Goal: Information Seeking & Learning: Compare options

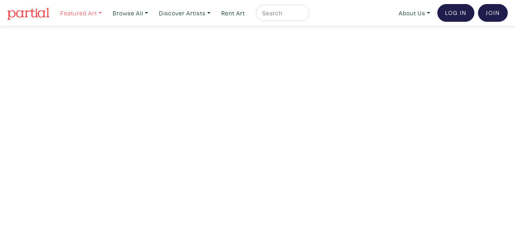
click at [90, 9] on link "Featured Art" at bounding box center [81, 13] width 49 height 17
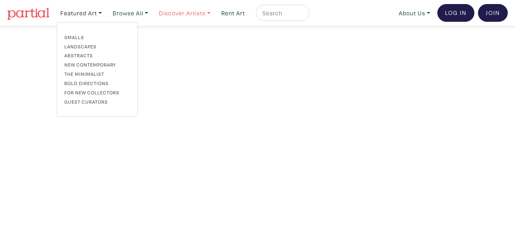
click at [175, 11] on link "Discover Artists" at bounding box center [184, 13] width 59 height 17
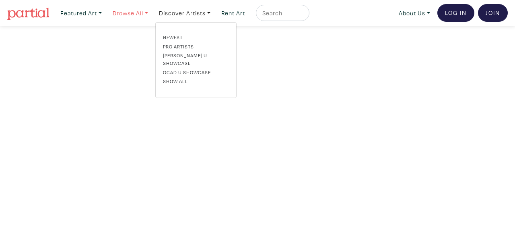
click at [128, 11] on link "Browse All" at bounding box center [130, 13] width 43 height 17
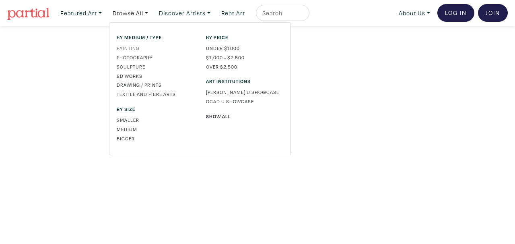
click at [126, 47] on link "Painting" at bounding box center [155, 47] width 77 height 7
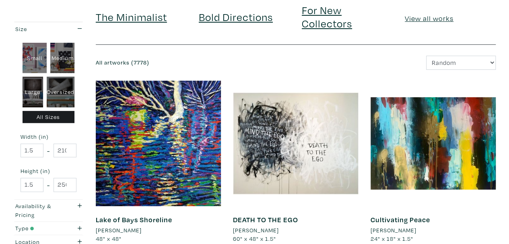
scroll to position [87, 0]
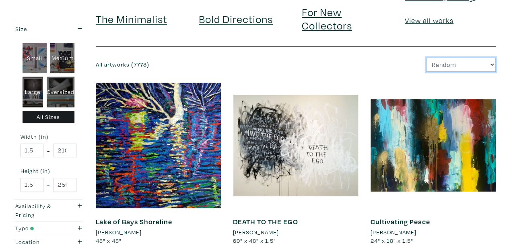
click at [478, 70] on select "Newest Random Price: Low to High Price: High to Low" at bounding box center [461, 65] width 70 height 14
select select "price_desc"
click at [426, 58] on select "Newest Random Price: Low to High Price: High to Low" at bounding box center [461, 65] width 70 height 14
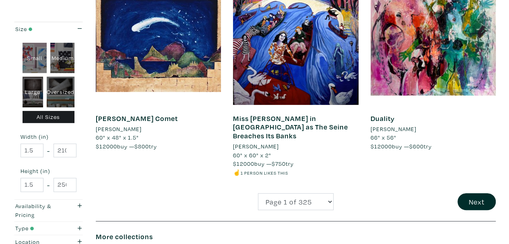
scroll to position [1610, 0]
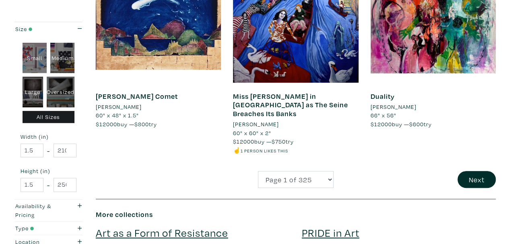
click at [479, 171] on button "Next" at bounding box center [477, 179] width 38 height 17
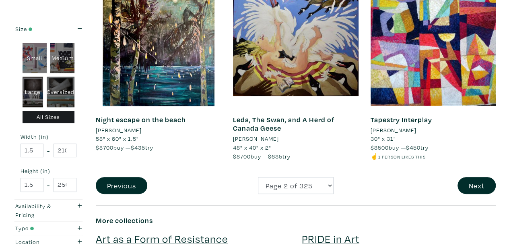
scroll to position [1588, 0]
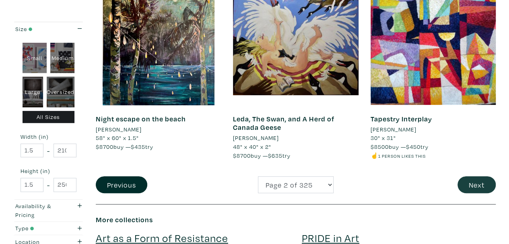
click at [476, 184] on button "Next" at bounding box center [477, 184] width 38 height 17
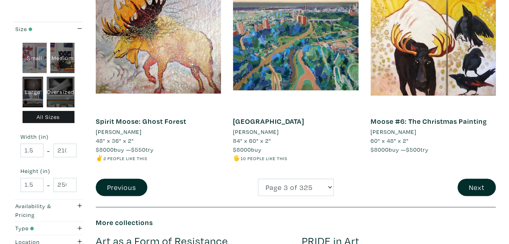
scroll to position [1556, 0]
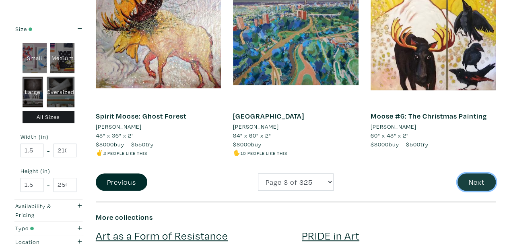
click at [477, 175] on button "Next" at bounding box center [477, 181] width 38 height 17
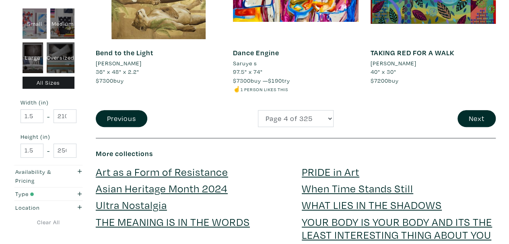
scroll to position [1637, 0]
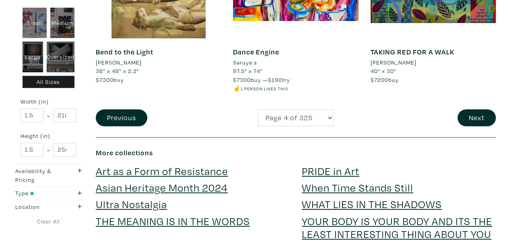
click at [469, 111] on button "Next" at bounding box center [477, 117] width 38 height 17
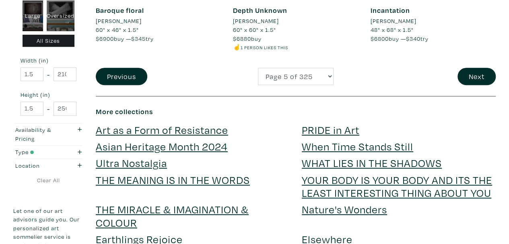
scroll to position [1709, 0]
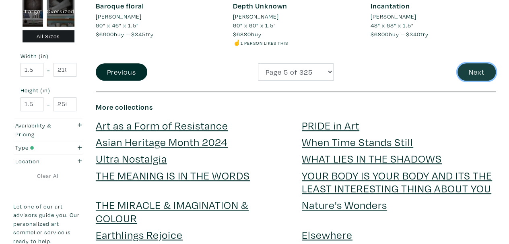
click at [475, 76] on button "Next" at bounding box center [477, 71] width 38 height 17
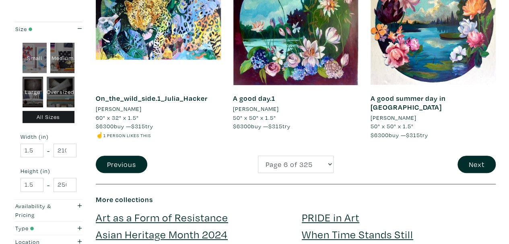
scroll to position [1600, 0]
click at [479, 155] on button "Next" at bounding box center [477, 163] width 38 height 17
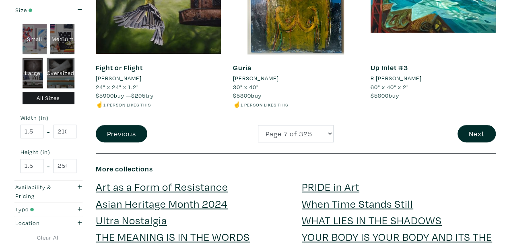
scroll to position [1622, 0]
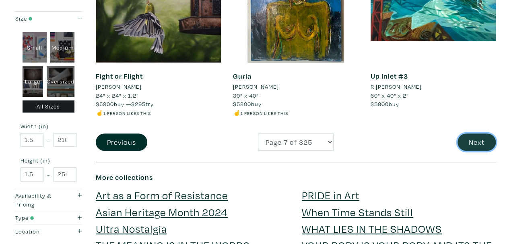
click at [479, 142] on button "Next" at bounding box center [477, 141] width 38 height 17
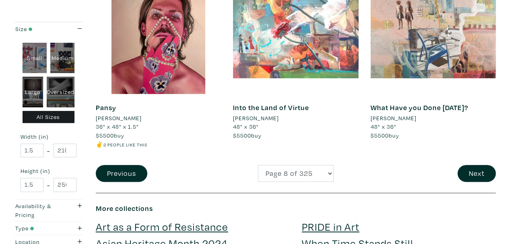
scroll to position [1594, 0]
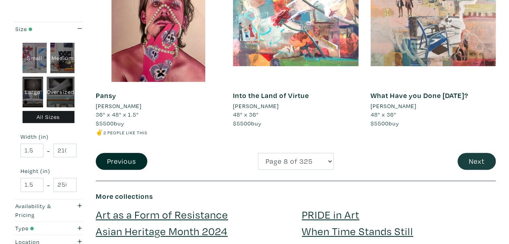
click at [479, 159] on button "Next" at bounding box center [477, 161] width 38 height 17
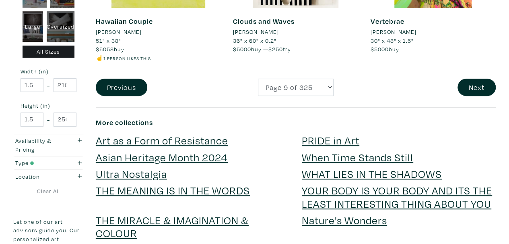
scroll to position [1660, 0]
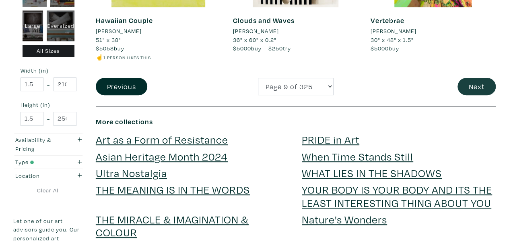
click at [475, 91] on button "Next" at bounding box center [477, 86] width 38 height 17
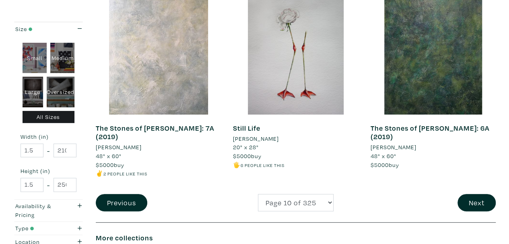
scroll to position [1538, 0]
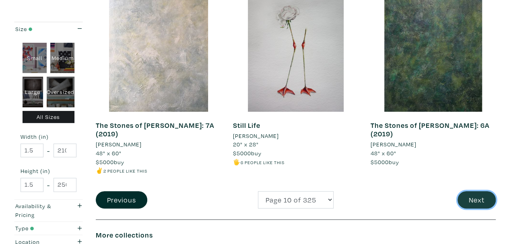
click at [476, 191] on button "Next" at bounding box center [477, 199] width 38 height 17
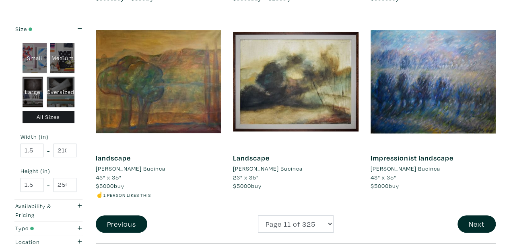
scroll to position [1525, 0]
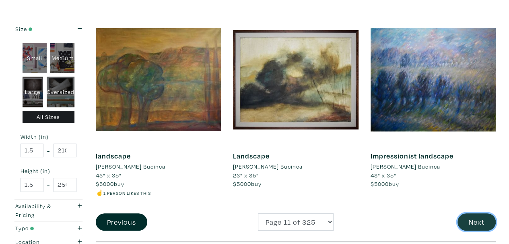
click at [477, 213] on button "Next" at bounding box center [477, 221] width 38 height 17
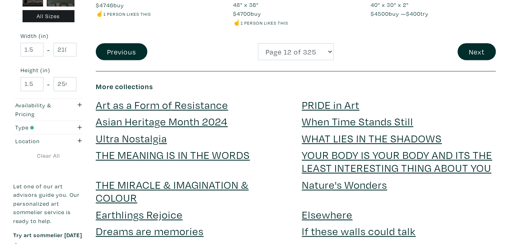
scroll to position [1674, 0]
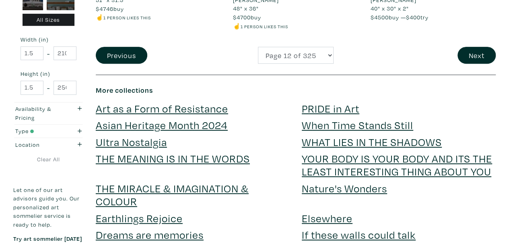
click at [479, 55] on button "Next" at bounding box center [477, 55] width 38 height 17
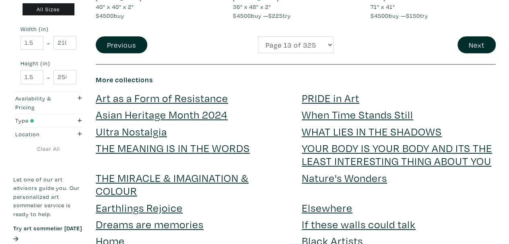
scroll to position [1644, 0]
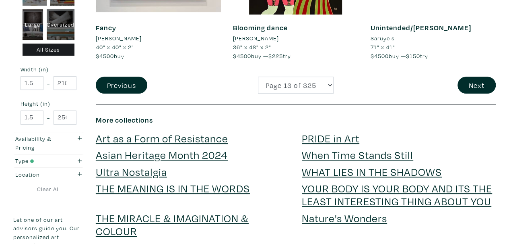
click at [483, 81] on button "Next" at bounding box center [477, 84] width 38 height 17
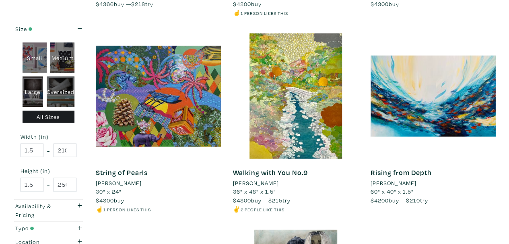
scroll to position [912, 0]
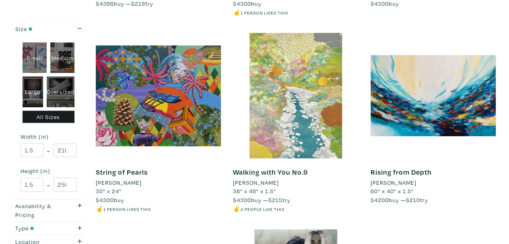
click at [298, 101] on div at bounding box center [295, 95] width 125 height 125
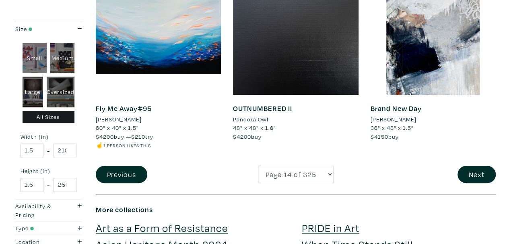
scroll to position [1565, 0]
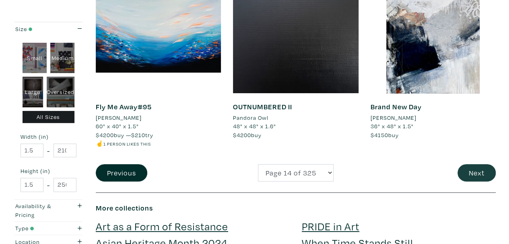
click at [472, 172] on button "Next" at bounding box center [477, 172] width 38 height 17
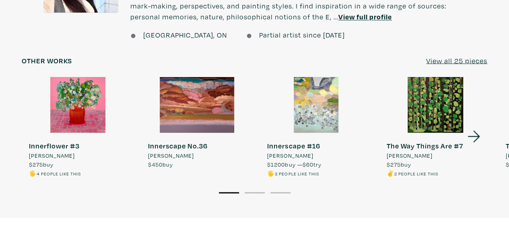
scroll to position [707, 0]
click at [477, 141] on icon at bounding box center [473, 136] width 27 height 22
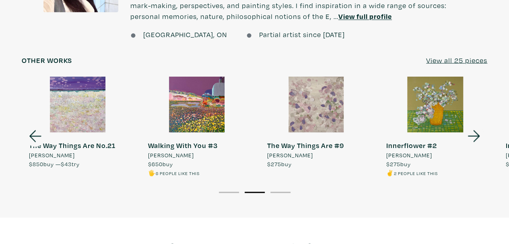
click at [479, 138] on icon at bounding box center [473, 136] width 27 height 22
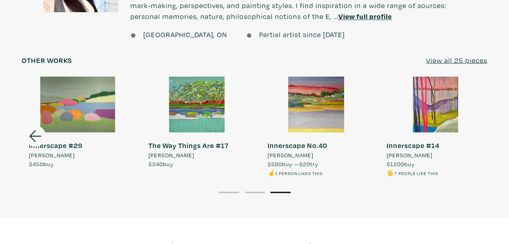
click at [31, 135] on icon at bounding box center [35, 136] width 12 height 12
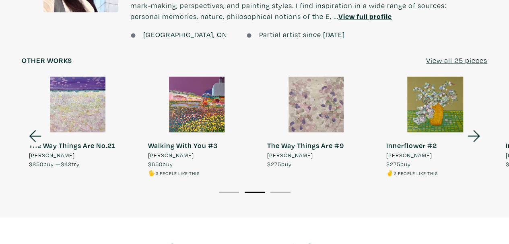
click at [30, 135] on icon at bounding box center [35, 136] width 12 height 12
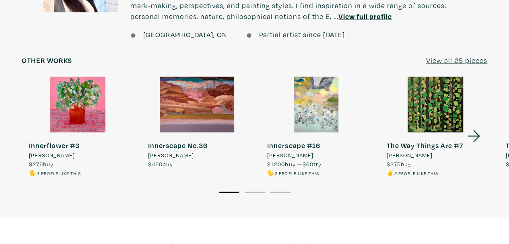
click at [322, 96] on div at bounding box center [316, 104] width 112 height 56
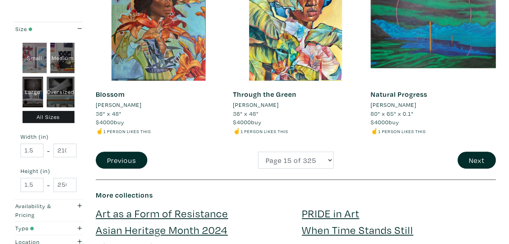
scroll to position [1569, 0]
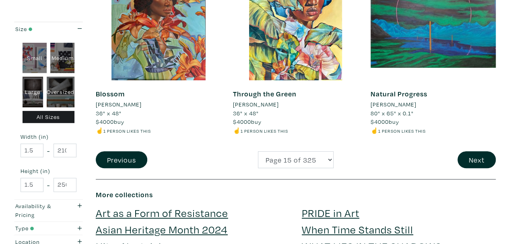
click at [474, 164] on button "Next" at bounding box center [477, 159] width 38 height 17
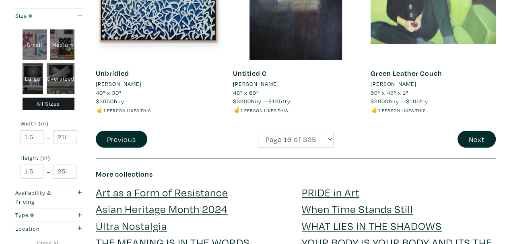
scroll to position [1592, 0]
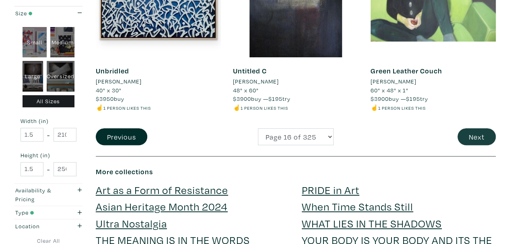
click at [473, 139] on button "Next" at bounding box center [477, 136] width 38 height 17
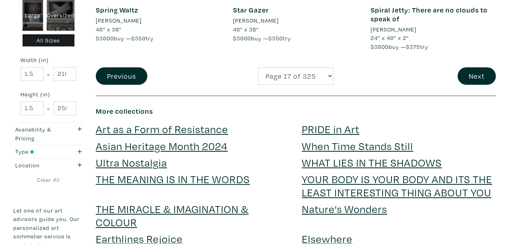
scroll to position [1645, 0]
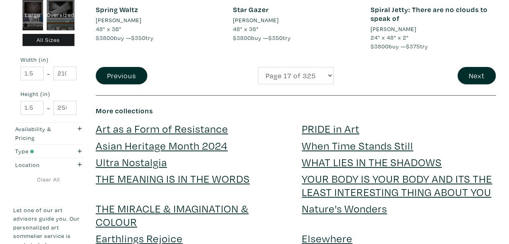
click at [475, 74] on button "Next" at bounding box center [477, 75] width 38 height 17
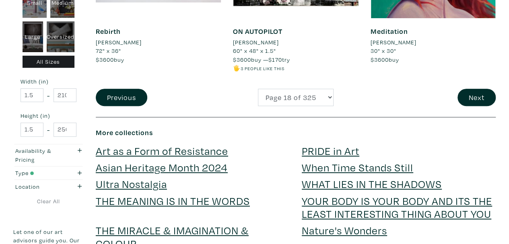
scroll to position [1641, 0]
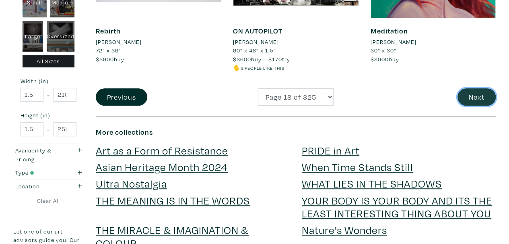
click at [474, 103] on button "Next" at bounding box center [477, 96] width 38 height 17
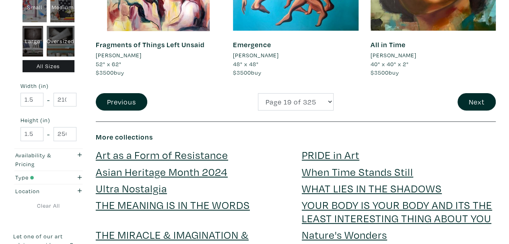
scroll to position [1619, 0]
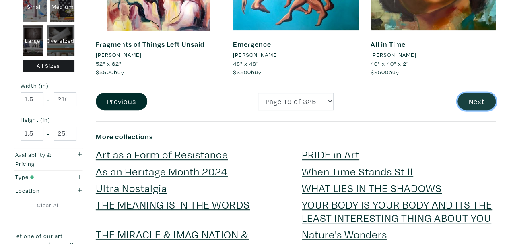
click at [473, 105] on button "Next" at bounding box center [477, 101] width 38 height 17
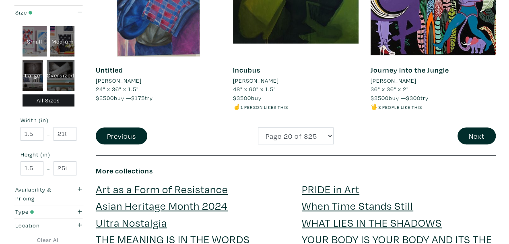
scroll to position [1594, 0]
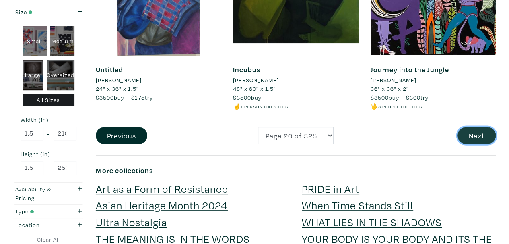
click at [475, 138] on button "Next" at bounding box center [477, 135] width 38 height 17
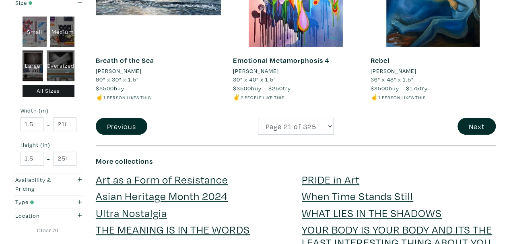
scroll to position [1610, 0]
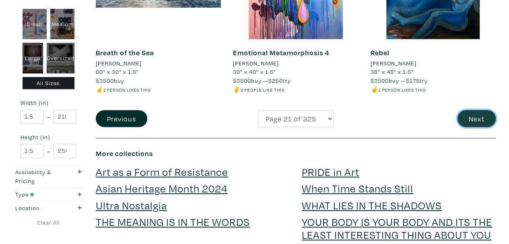
click at [474, 120] on button "Next" at bounding box center [477, 118] width 38 height 17
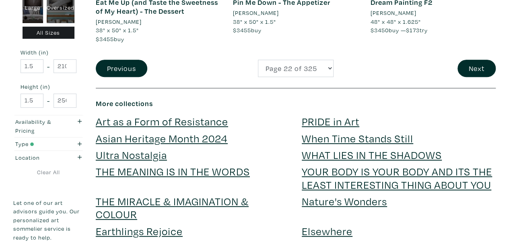
scroll to position [1679, 0]
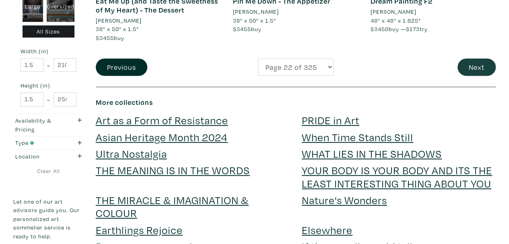
click at [477, 68] on button "Next" at bounding box center [477, 66] width 38 height 17
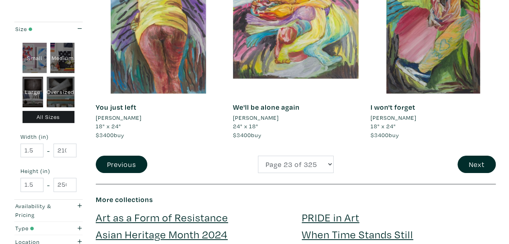
scroll to position [1515, 0]
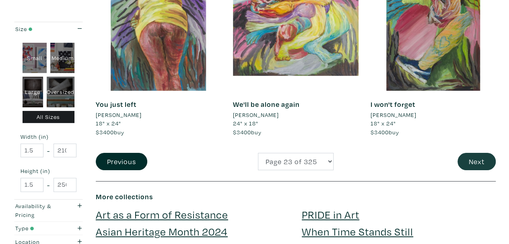
click at [476, 165] on button "Next" at bounding box center [477, 161] width 38 height 17
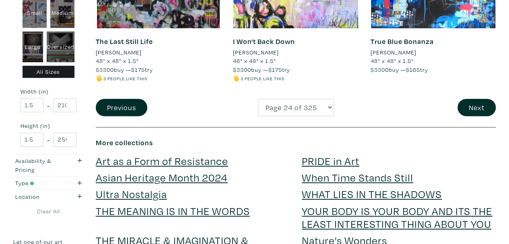
scroll to position [1630, 0]
click at [476, 109] on button "Next" at bounding box center [477, 107] width 38 height 17
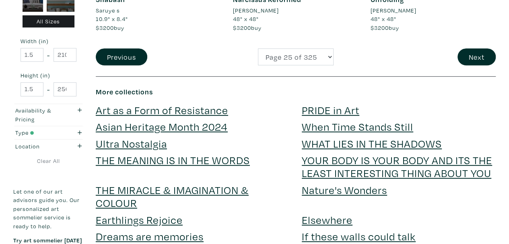
scroll to position [1673, 0]
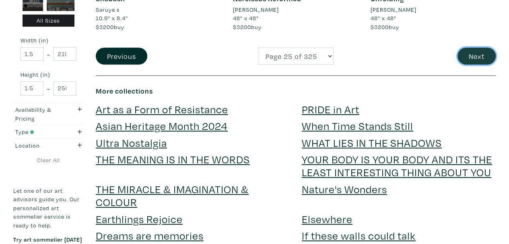
click at [483, 52] on button "Next" at bounding box center [477, 55] width 38 height 17
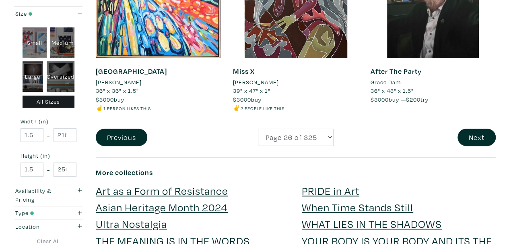
scroll to position [1602, 0]
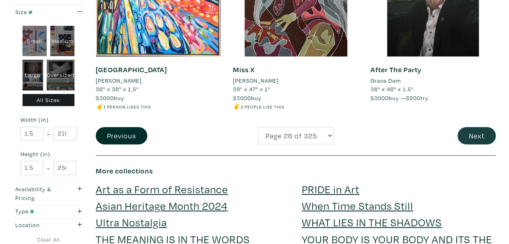
click at [477, 136] on button "Next" at bounding box center [477, 135] width 38 height 17
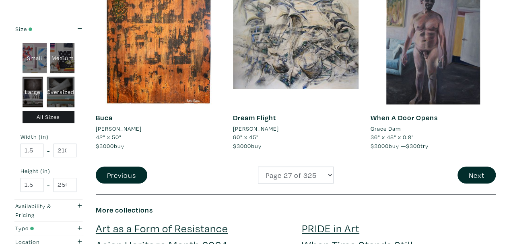
scroll to position [1557, 0]
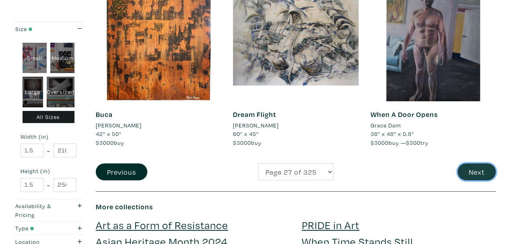
click at [477, 174] on button "Next" at bounding box center [477, 171] width 38 height 17
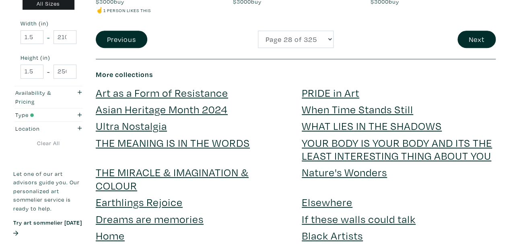
scroll to position [1699, 0]
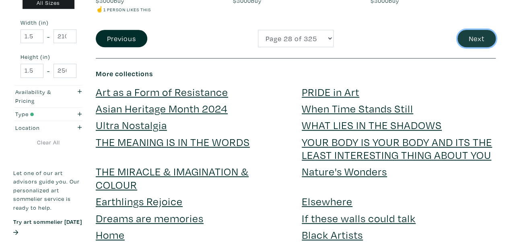
click at [480, 39] on button "Next" at bounding box center [477, 38] width 38 height 17
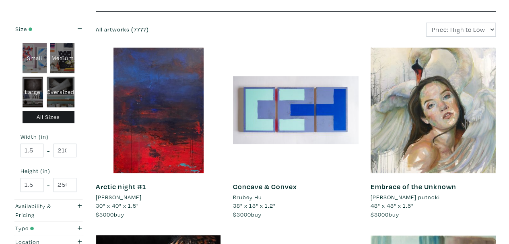
scroll to position [123, 0]
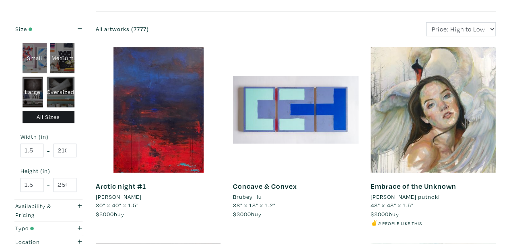
click at [426, 136] on div at bounding box center [433, 109] width 125 height 125
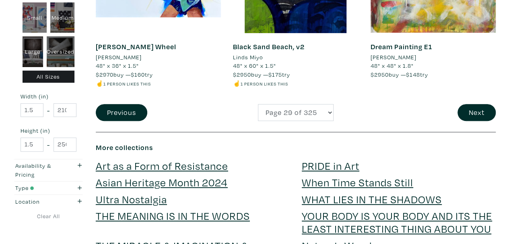
scroll to position [1649, 0]
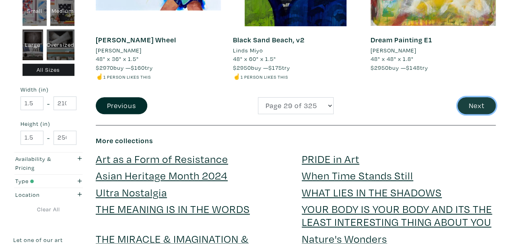
click at [476, 98] on button "Next" at bounding box center [477, 105] width 38 height 17
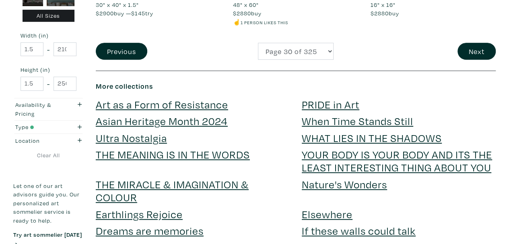
scroll to position [1653, 0]
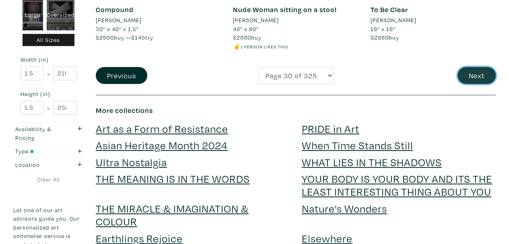
click at [475, 75] on button "Next" at bounding box center [477, 75] width 38 height 17
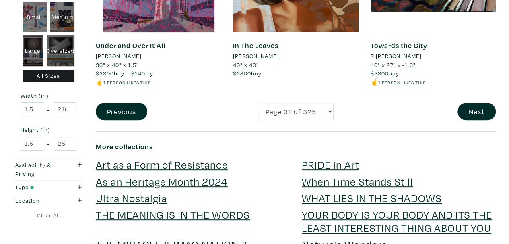
scroll to position [1636, 0]
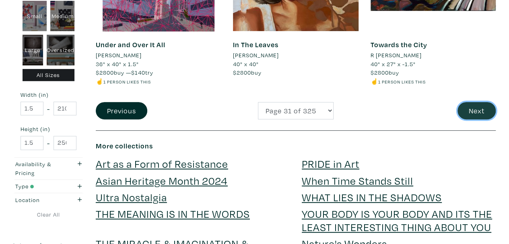
click at [475, 108] on button "Next" at bounding box center [477, 110] width 38 height 17
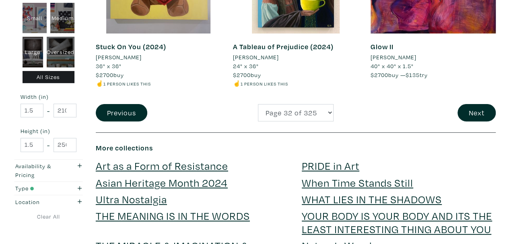
scroll to position [1611, 0]
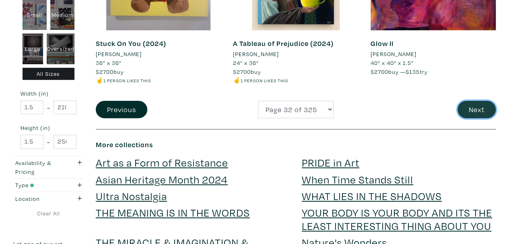
click at [474, 116] on button "Next" at bounding box center [477, 109] width 38 height 17
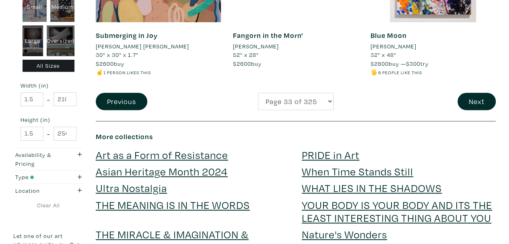
scroll to position [1637, 0]
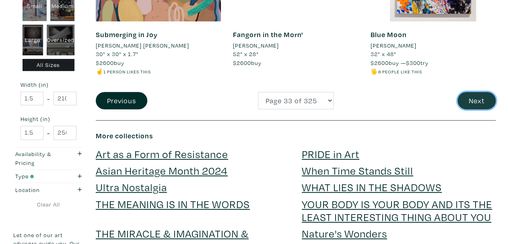
click at [475, 97] on button "Next" at bounding box center [477, 100] width 38 height 17
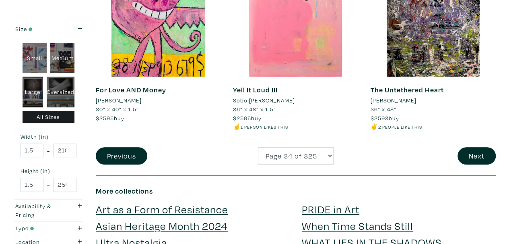
scroll to position [1591, 0]
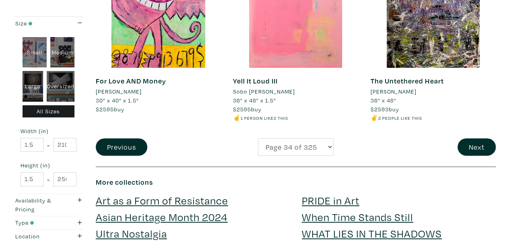
click at [474, 138] on button "Next" at bounding box center [477, 146] width 38 height 17
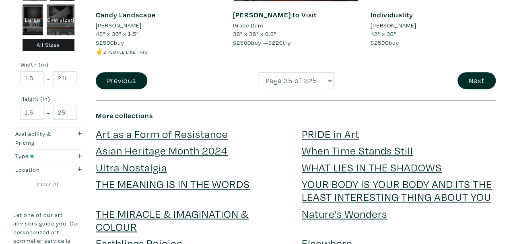
scroll to position [1675, 0]
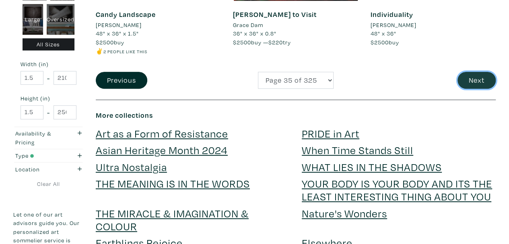
click at [477, 84] on button "Next" at bounding box center [477, 80] width 38 height 17
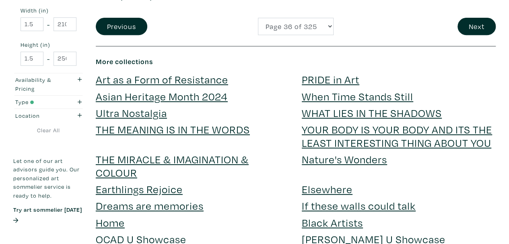
scroll to position [1699, 0]
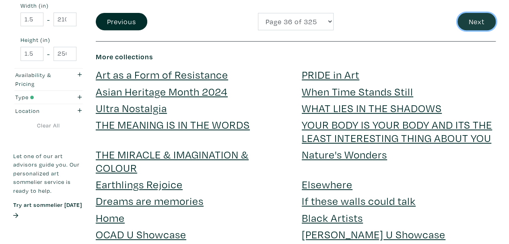
click at [475, 19] on button "Next" at bounding box center [477, 21] width 38 height 17
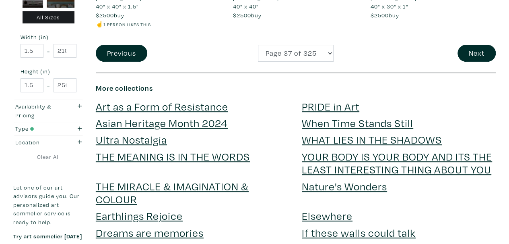
scroll to position [1641, 0]
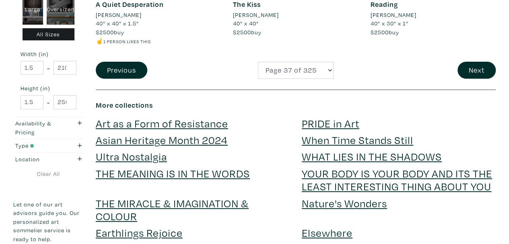
click at [477, 68] on button "Next" at bounding box center [477, 70] width 38 height 17
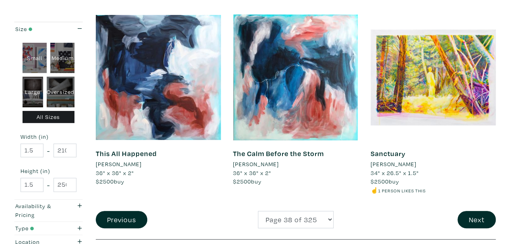
scroll to position [1531, 0]
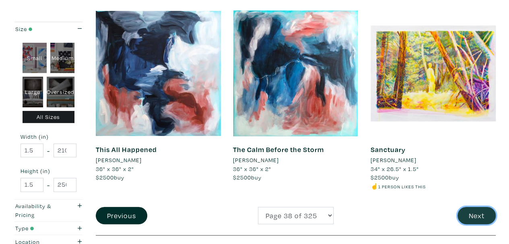
click at [473, 213] on button "Next" at bounding box center [477, 214] width 38 height 17
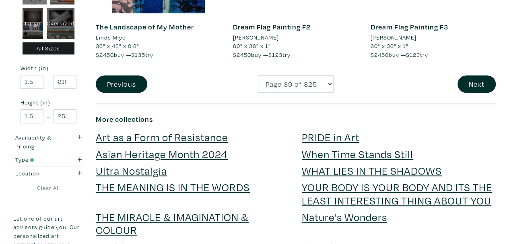
scroll to position [1662, 0]
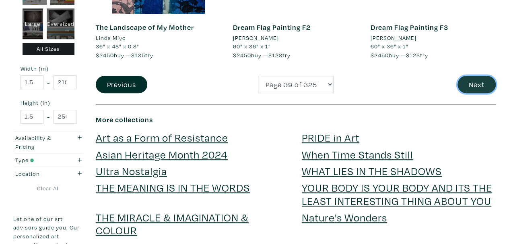
click at [473, 87] on button "Next" at bounding box center [477, 84] width 38 height 17
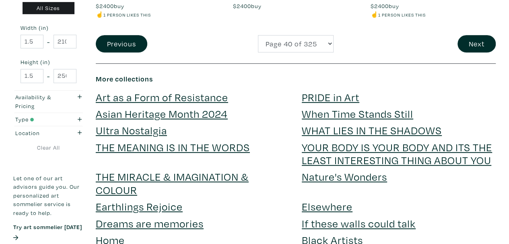
scroll to position [1678, 0]
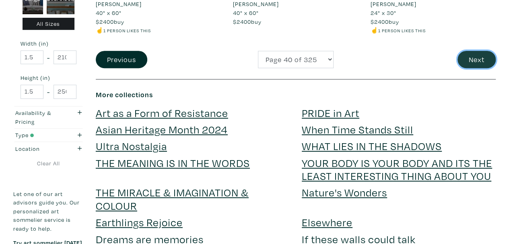
click at [478, 51] on button "Next" at bounding box center [477, 59] width 38 height 17
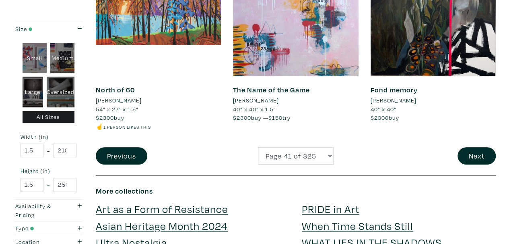
scroll to position [1593, 0]
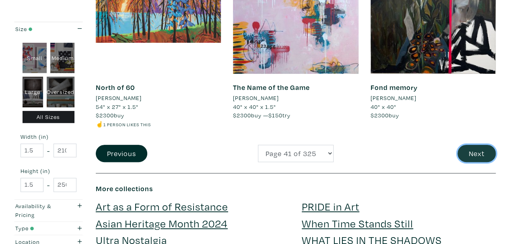
click at [481, 153] on button "Next" at bounding box center [477, 152] width 38 height 17
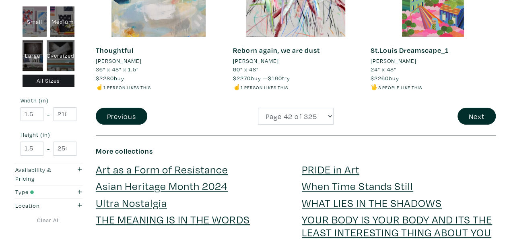
scroll to position [1613, 0]
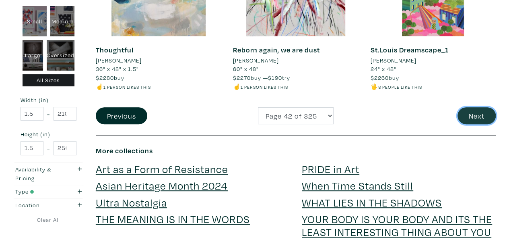
click at [474, 114] on button "Next" at bounding box center [477, 115] width 38 height 17
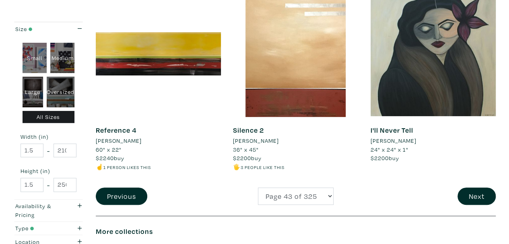
scroll to position [1551, 0]
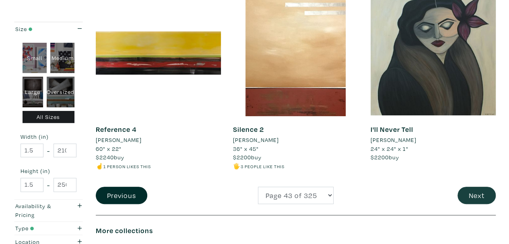
click at [474, 200] on button "Next" at bounding box center [477, 194] width 38 height 17
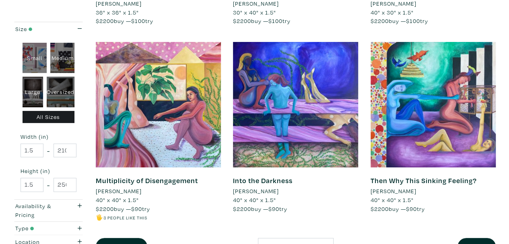
scroll to position [1493, 0]
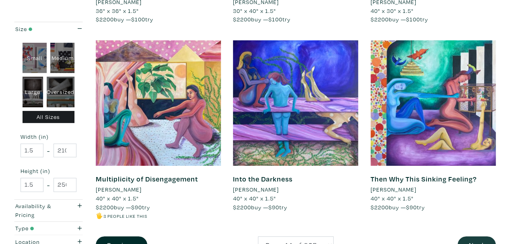
click at [476, 236] on button "Next" at bounding box center [477, 244] width 38 height 17
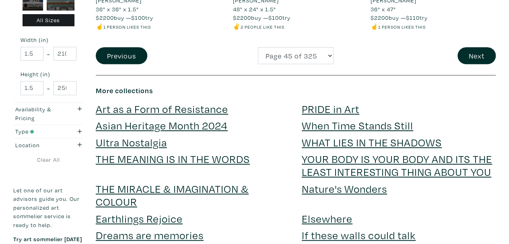
scroll to position [1646, 0]
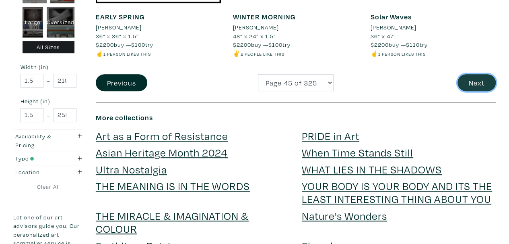
click at [480, 83] on button "Next" at bounding box center [477, 82] width 38 height 17
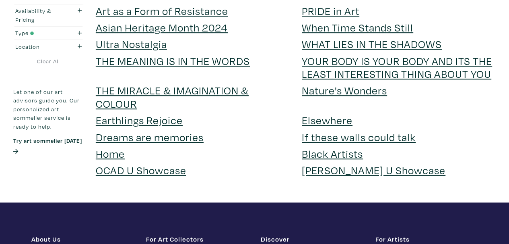
scroll to position [1780, 0]
